Goal: Information Seeking & Learning: Learn about a topic

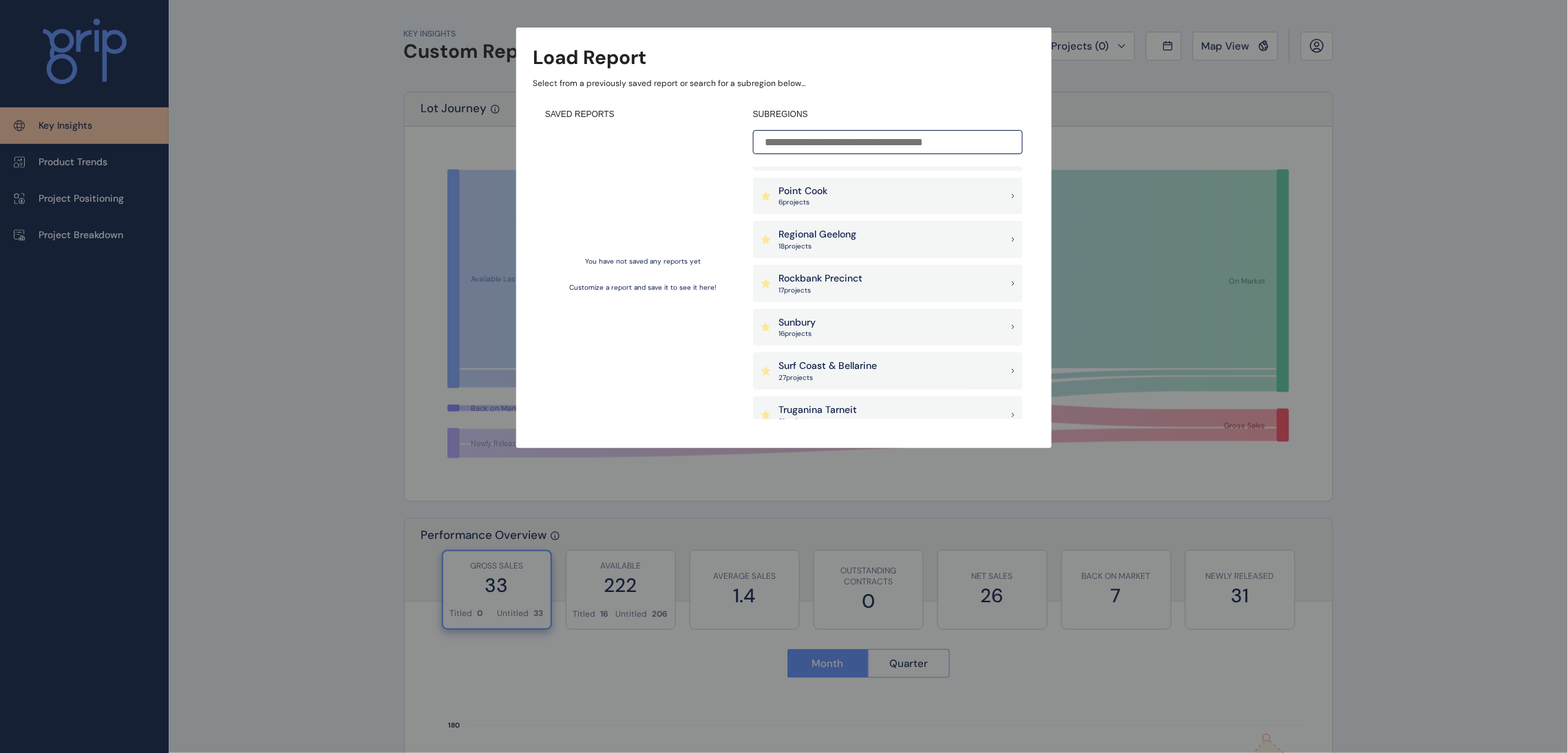
scroll to position [1136, 0]
click at [823, 181] on p "Plumpton Precinct" at bounding box center [820, 182] width 84 height 14
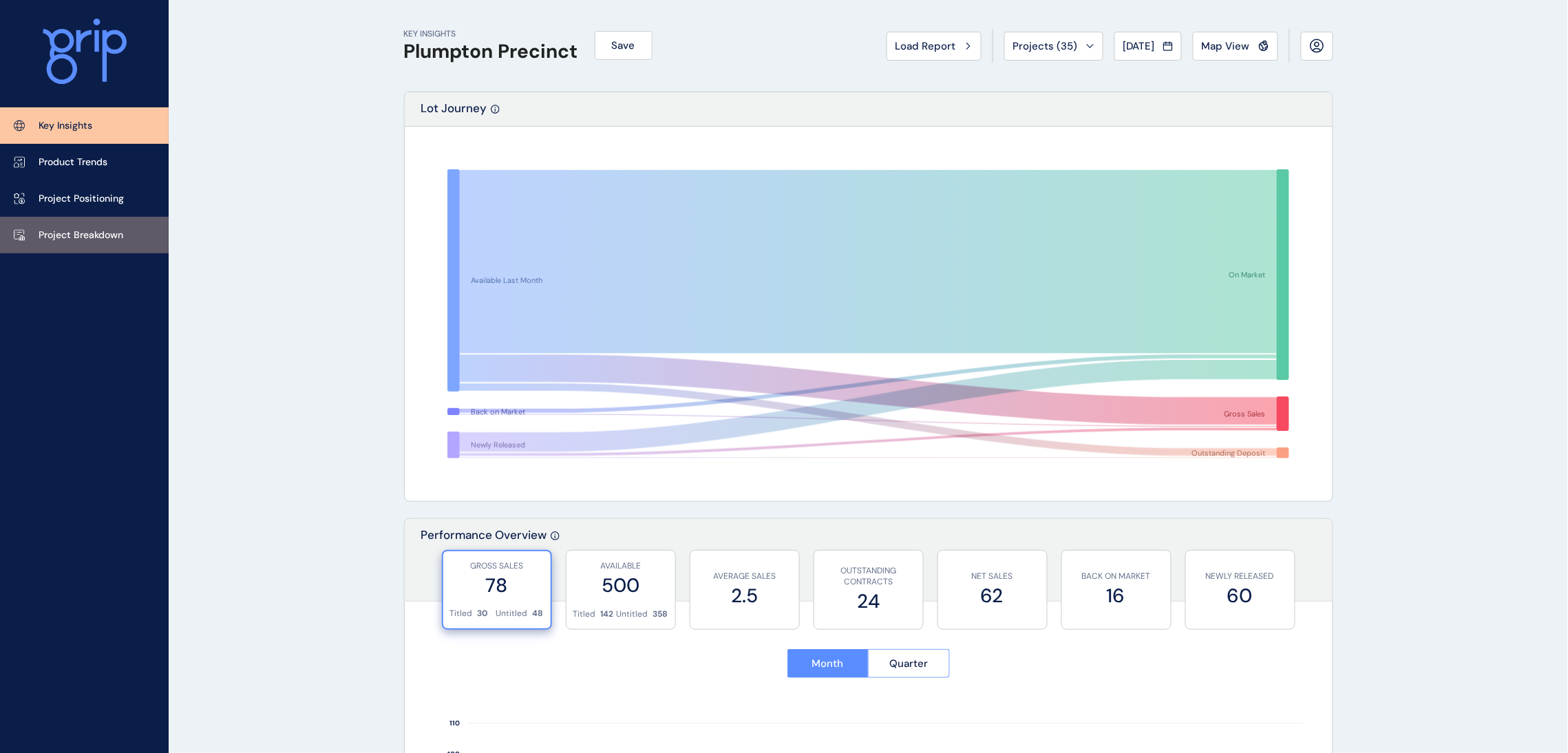
click at [103, 241] on p "Project Breakdown" at bounding box center [81, 235] width 85 height 14
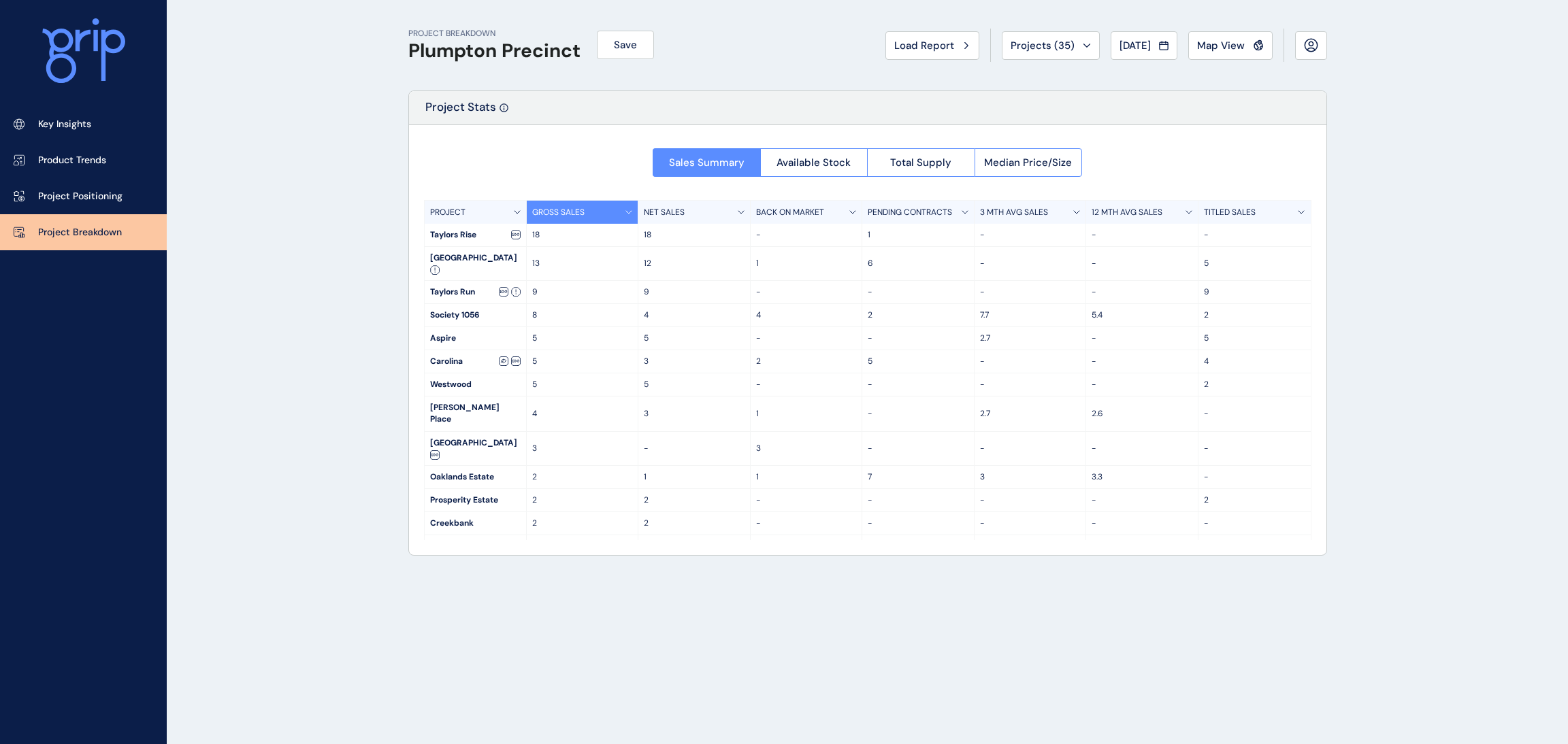
scroll to position [328, 0]
click at [1002, 171] on button "Median Price/Size" at bounding box center [1029, 162] width 109 height 28
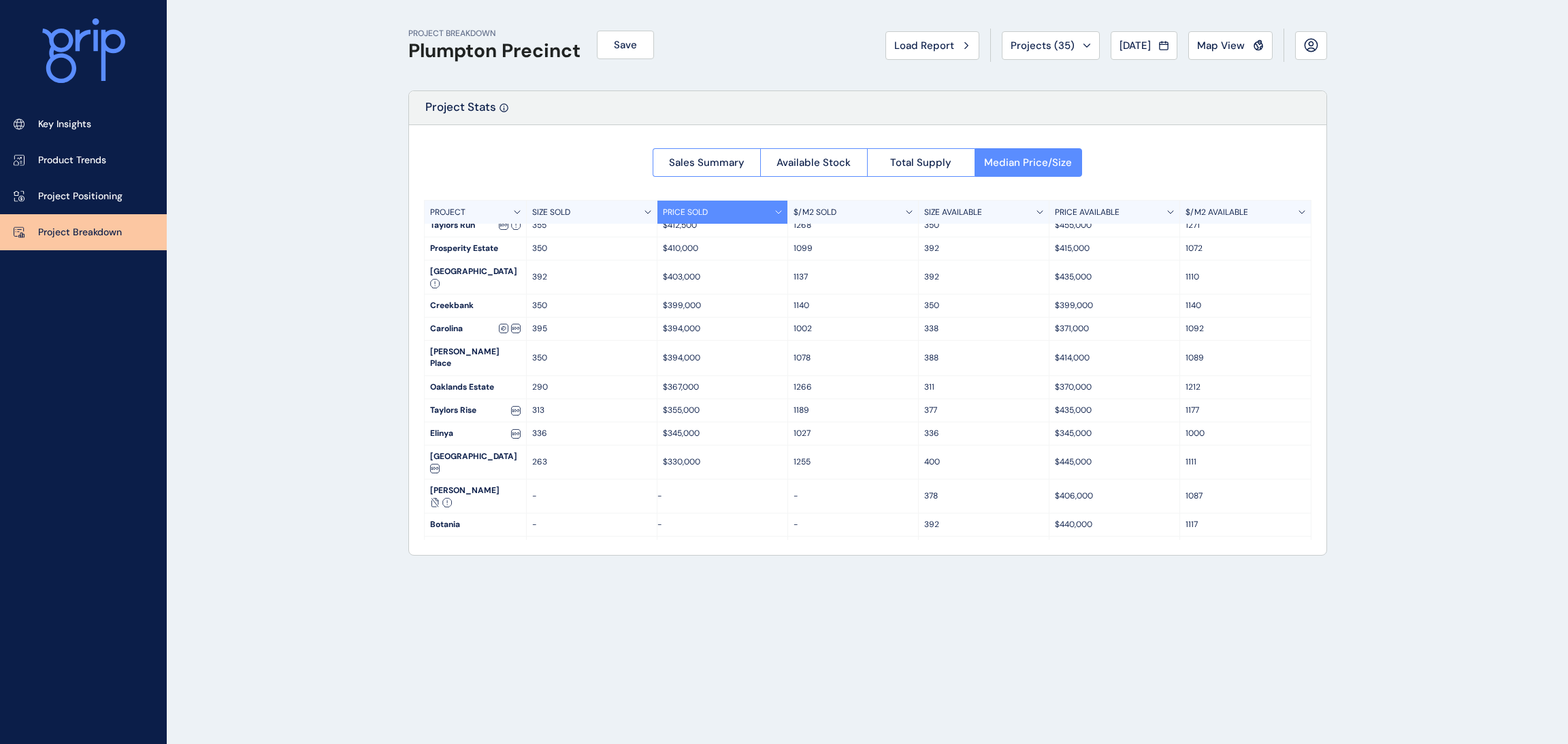
scroll to position [0, 0]
